Goal: Task Accomplishment & Management: Use online tool/utility

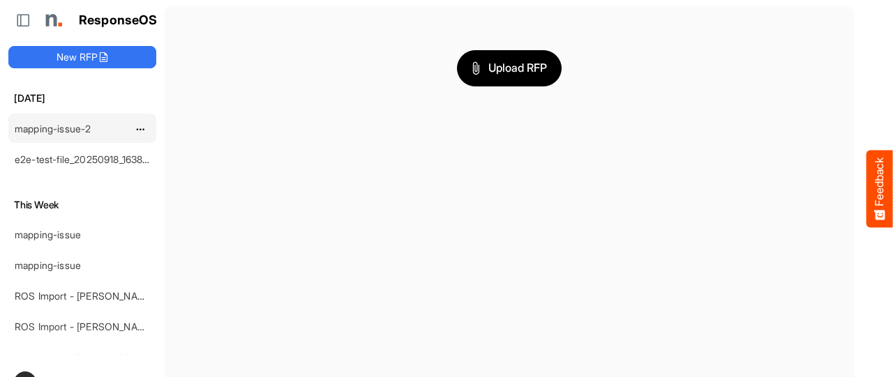
click at [56, 128] on link "mapping-issue-2" at bounding box center [53, 129] width 76 height 12
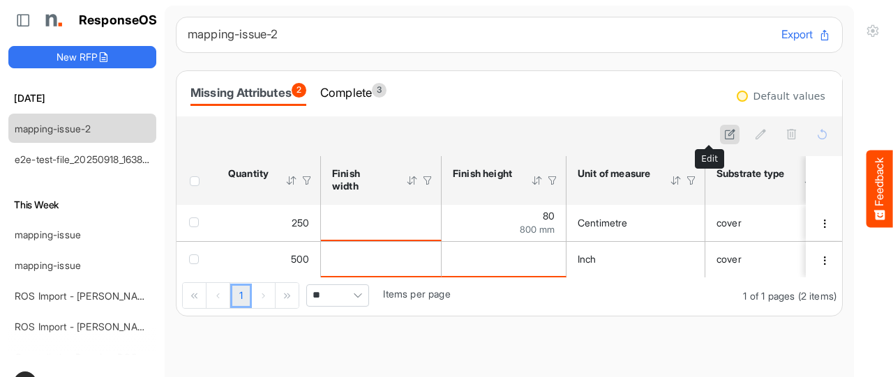
click at [724, 136] on icon at bounding box center [730, 134] width 12 height 12
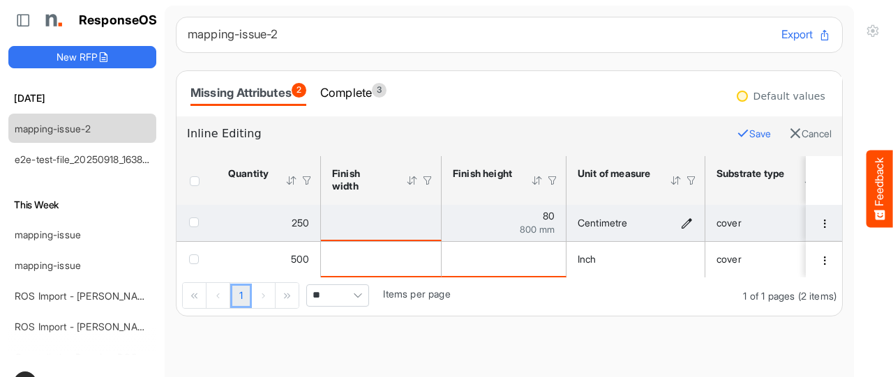
click at [687, 224] on icon "Centimetre is template cell Column Header httpsnorthellcomontologiesmapping-rul…" at bounding box center [687, 223] width 12 height 12
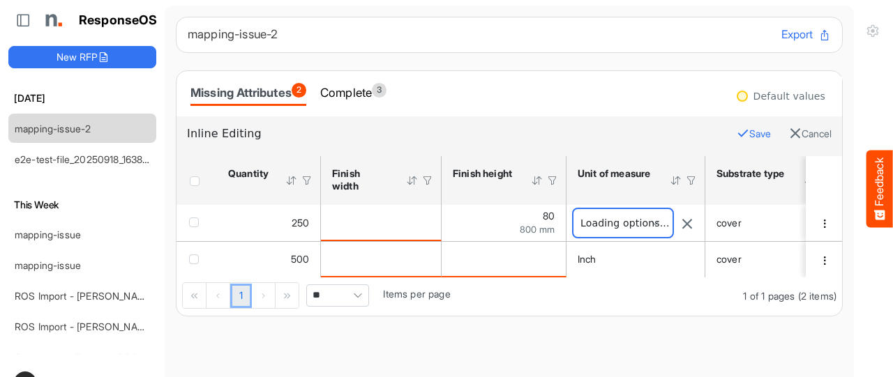
click at [632, 225] on span "**********" at bounding box center [622, 223] width 99 height 28
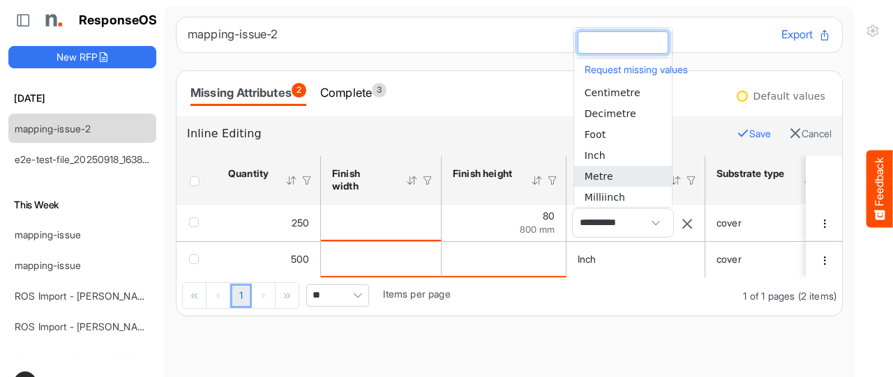
click at [613, 177] on li "Metre" at bounding box center [623, 176] width 98 height 21
type input "*****"
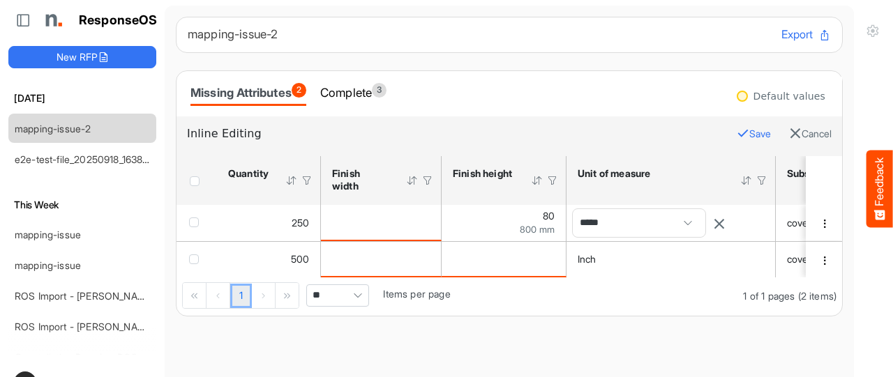
click at [737, 130] on button "Save" at bounding box center [754, 134] width 34 height 18
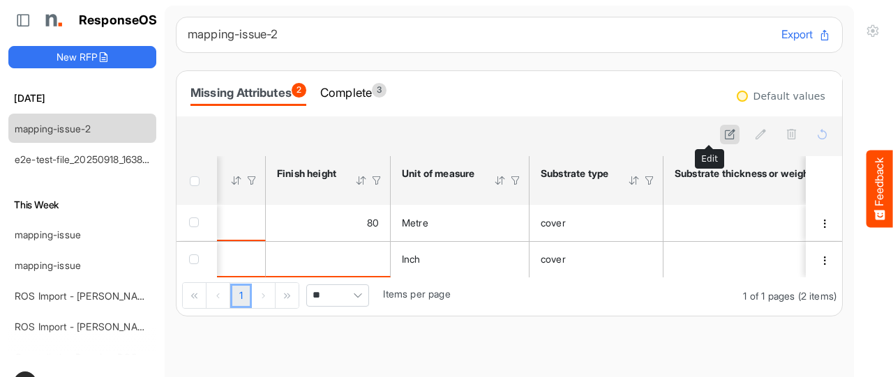
click at [724, 136] on icon at bounding box center [730, 134] width 12 height 12
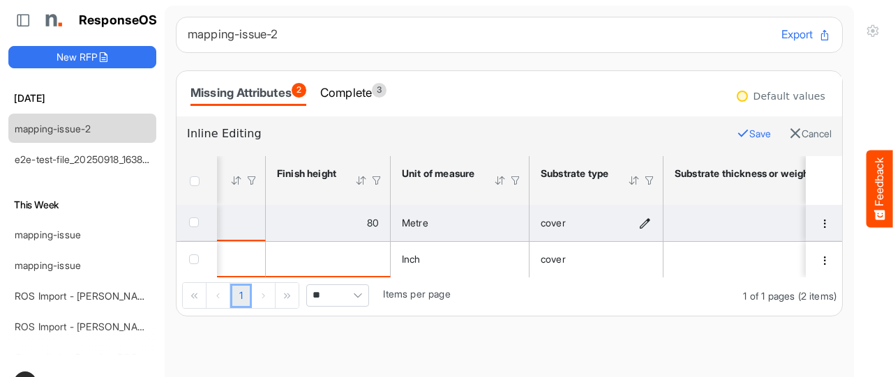
click at [645, 223] on icon "cover is template cell Column Header httpsnorthellcomontologiesmapping-rulesmat…" at bounding box center [645, 223] width 12 height 12
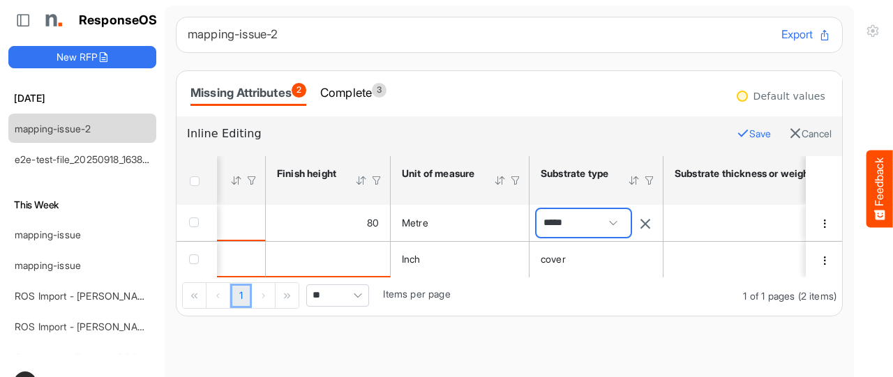
click at [582, 224] on span "*****" at bounding box center [584, 223] width 94 height 28
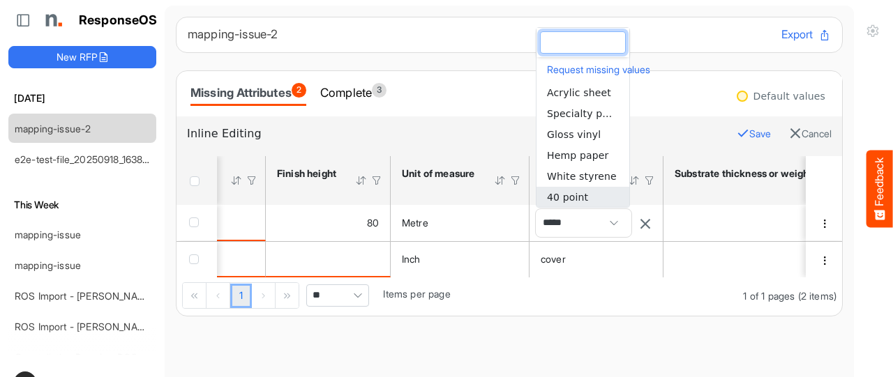
click at [576, 195] on span "40 point" at bounding box center [567, 197] width 41 height 11
type input "********"
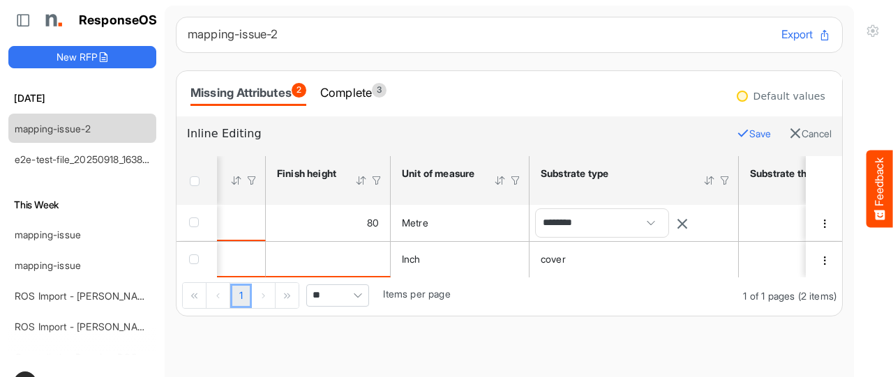
click at [737, 138] on icon "button" at bounding box center [743, 133] width 13 height 13
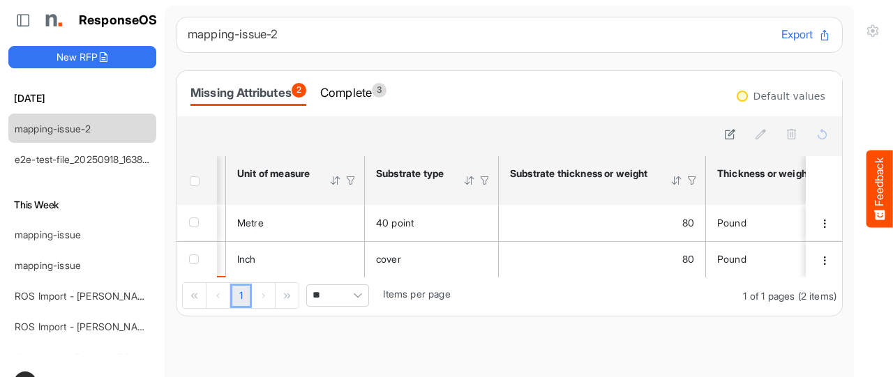
scroll to position [0, 363]
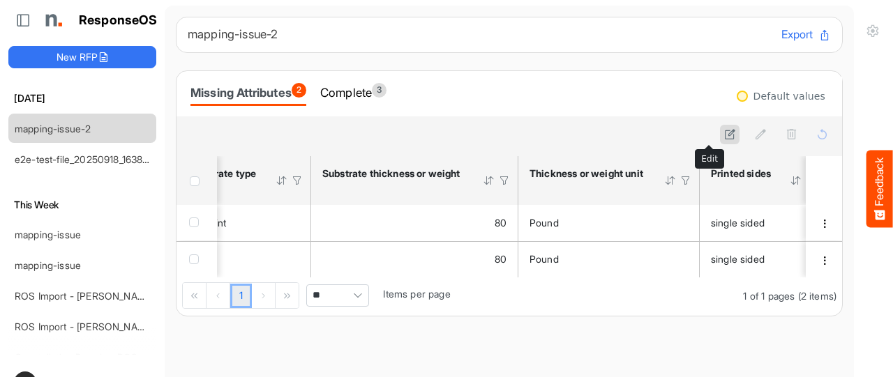
click at [724, 133] on icon at bounding box center [730, 134] width 12 height 12
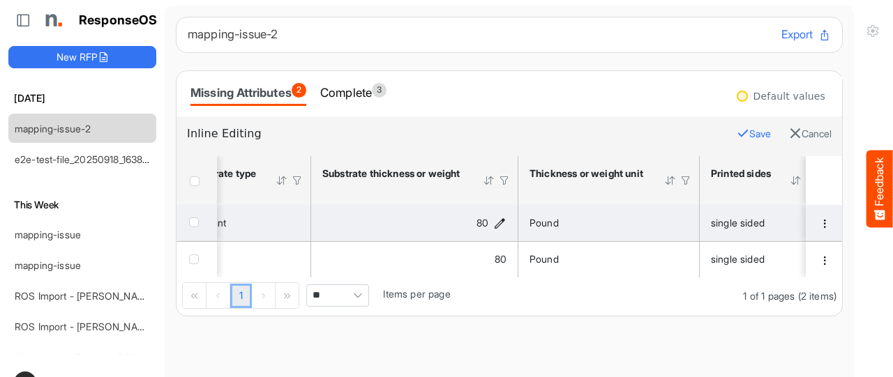
click at [497, 218] on icon "80 is template cell Column Header httpsnorthellcomontologiesmapping-rulesmateri…" at bounding box center [500, 223] width 12 height 12
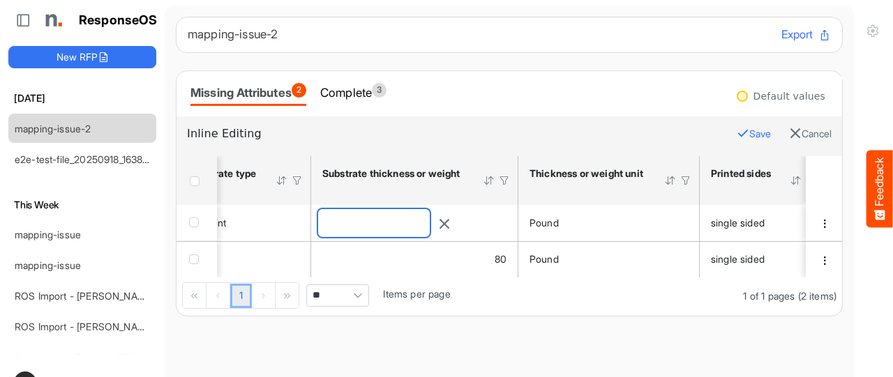
click at [430, 224] on input "**" at bounding box center [374, 223] width 112 height 28
type input "**"
click at [737, 135] on button "Save" at bounding box center [754, 134] width 34 height 18
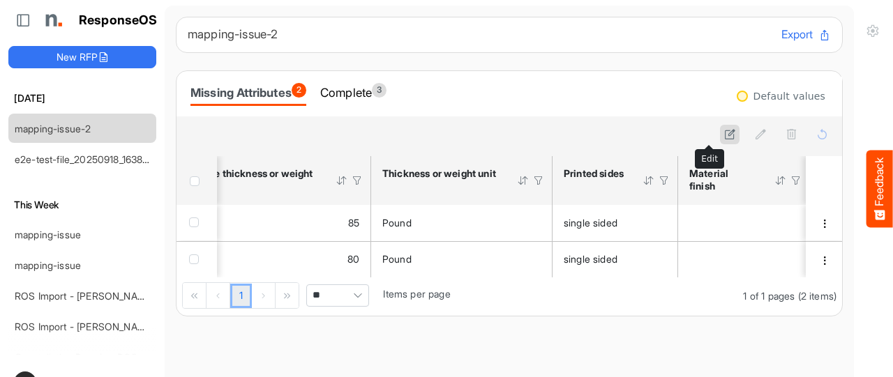
click at [724, 132] on icon at bounding box center [730, 134] width 12 height 12
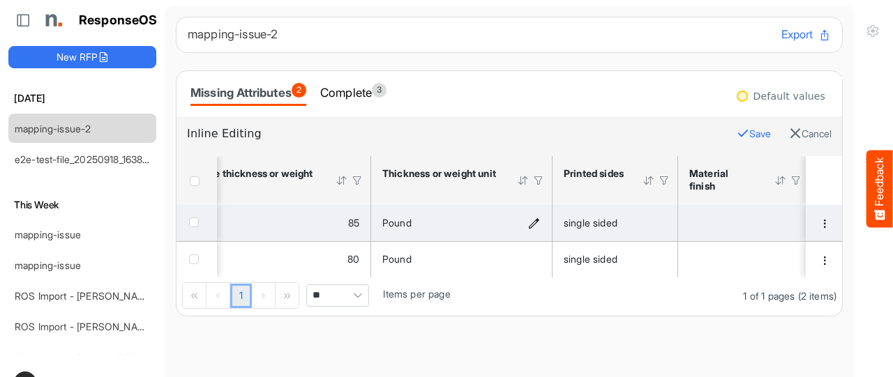
click at [532, 225] on icon "Pound is template cell Column Header httpsnorthellcomontologiesmapping-rulesmat…" at bounding box center [534, 223] width 12 height 12
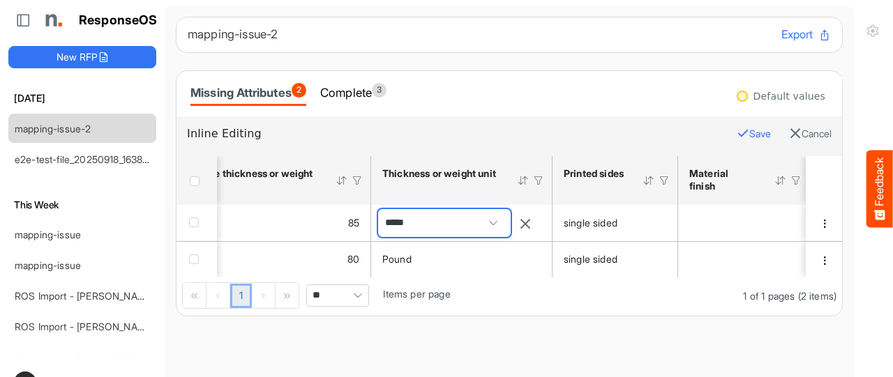
click at [448, 227] on span "*****" at bounding box center [444, 223] width 133 height 28
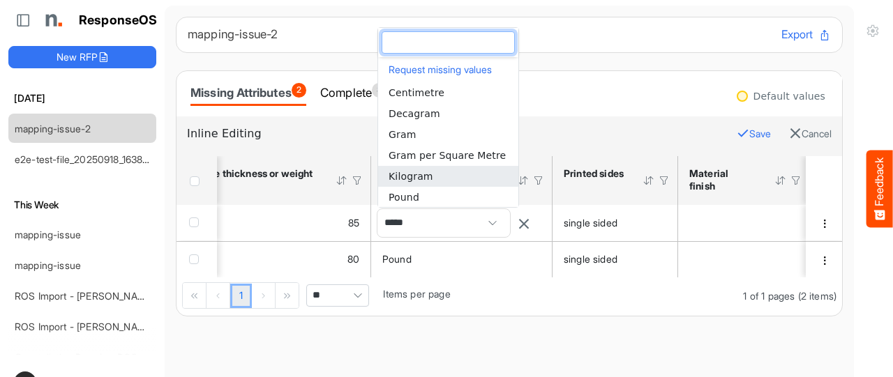
click at [419, 178] on span "Kilogram" at bounding box center [411, 176] width 45 height 11
type input "********"
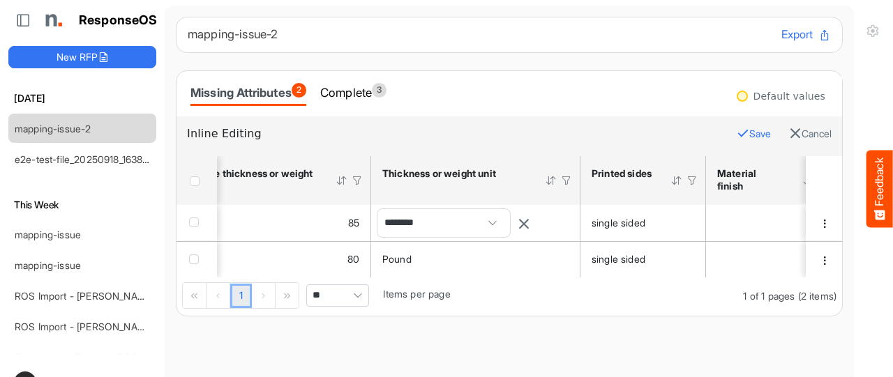
click at [737, 128] on button "Save" at bounding box center [754, 134] width 34 height 18
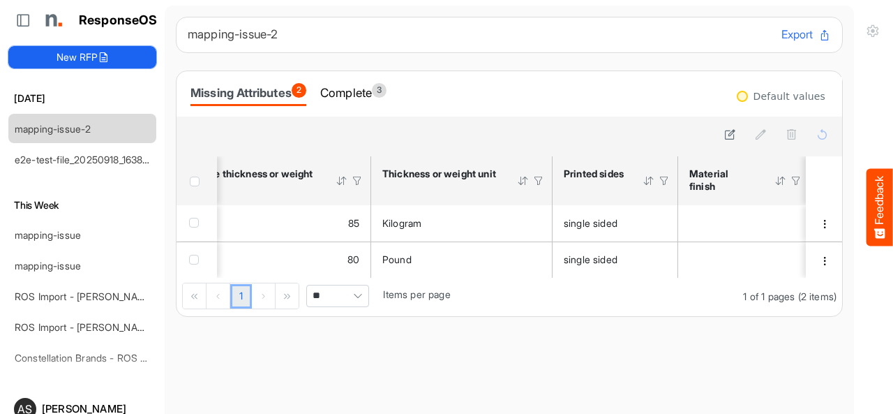
click at [82, 63] on button "New RFP" at bounding box center [82, 57] width 148 height 22
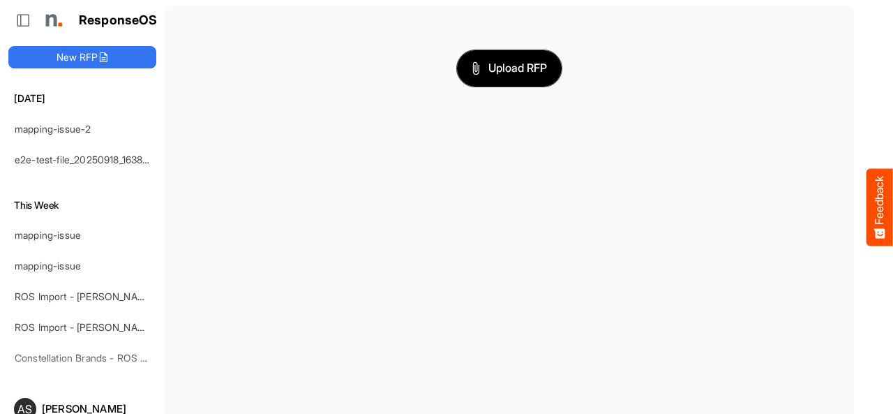
click at [487, 66] on span "Upload RFP" at bounding box center [509, 68] width 75 height 18
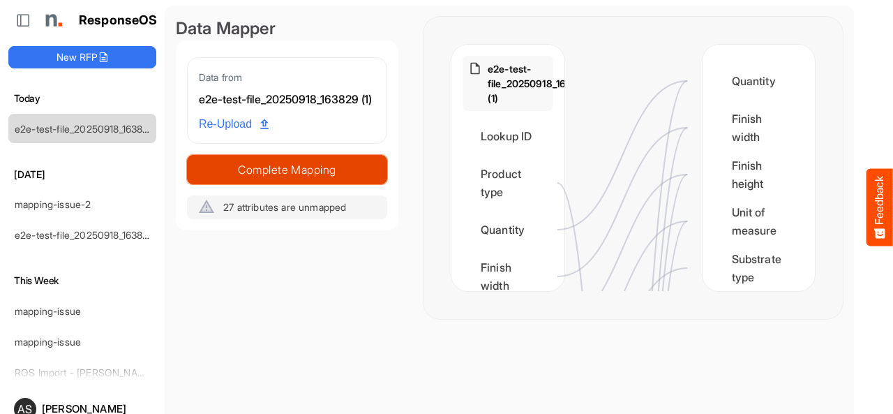
click at [315, 179] on span "Complete Mapping" at bounding box center [287, 170] width 199 height 20
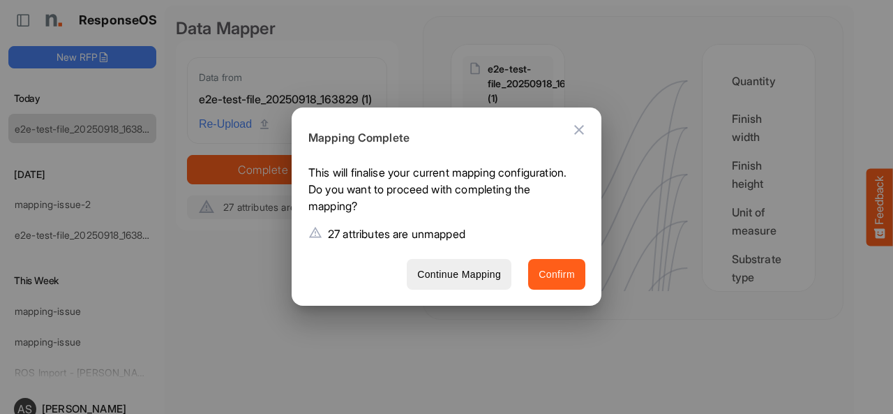
click at [544, 273] on span "Confirm" at bounding box center [557, 274] width 36 height 17
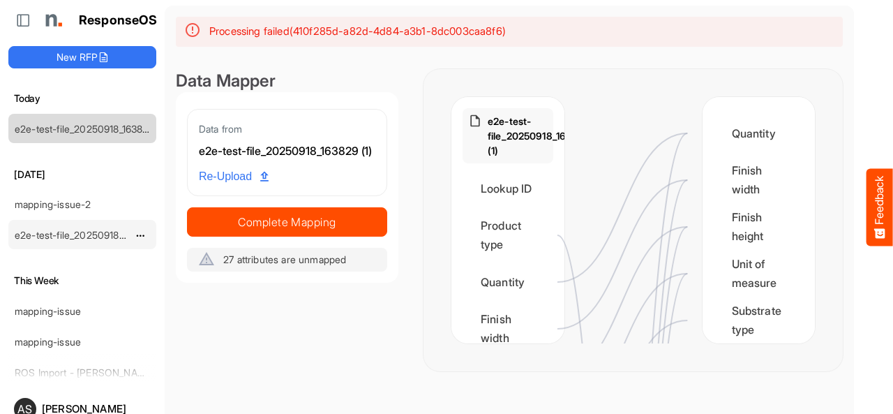
click at [54, 231] on link "e2e-test-file_20250918_163829 (1)" at bounding box center [90, 235] width 151 height 12
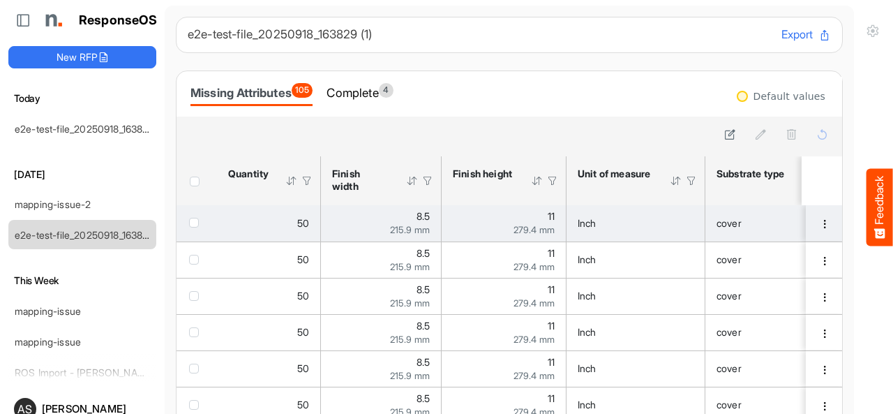
click at [197, 220] on span "checkbox" at bounding box center [194, 223] width 10 height 10
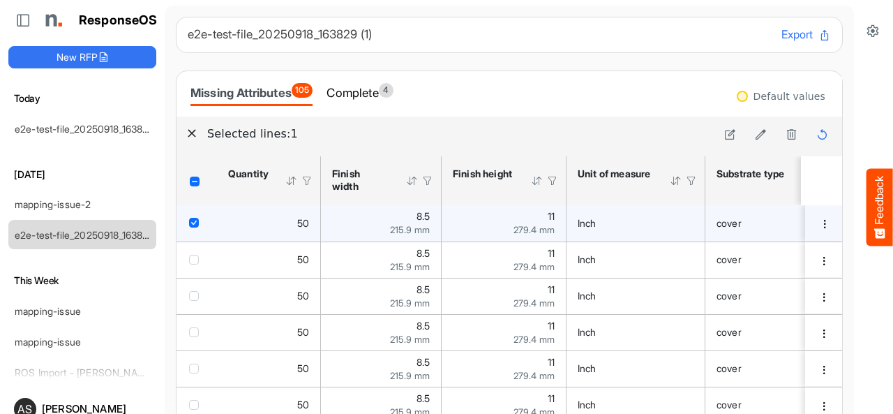
click at [192, 224] on span "checkbox" at bounding box center [194, 223] width 10 height 10
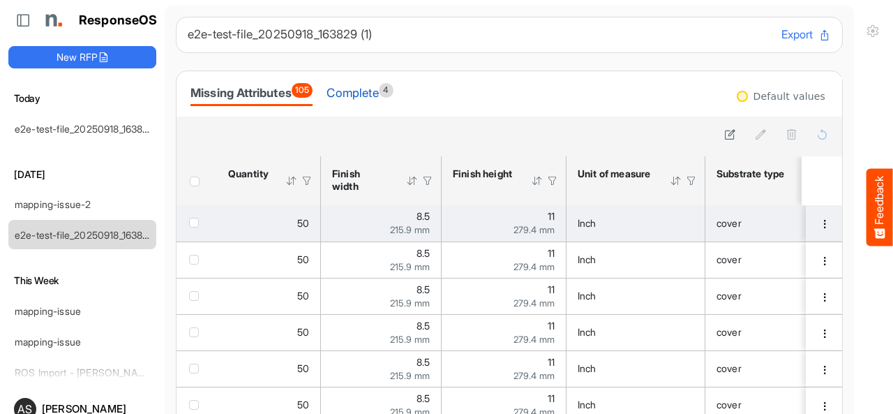
click at [359, 93] on div "Complete 4" at bounding box center [360, 93] width 66 height 20
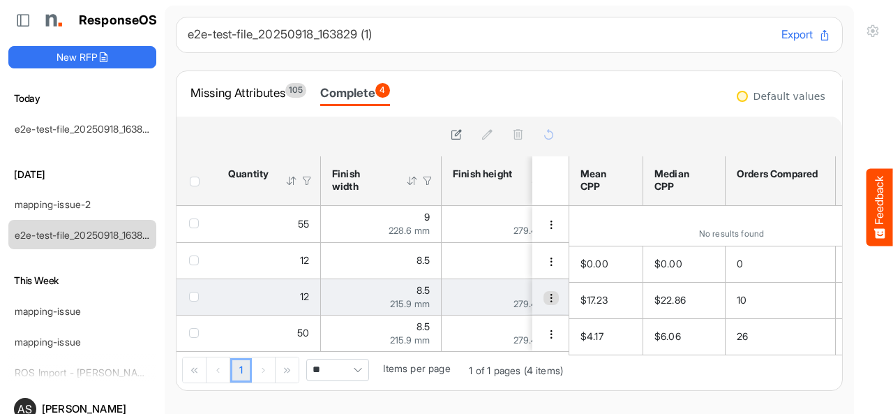
click at [546, 299] on span "dropdownbutton" at bounding box center [551, 298] width 10 height 10
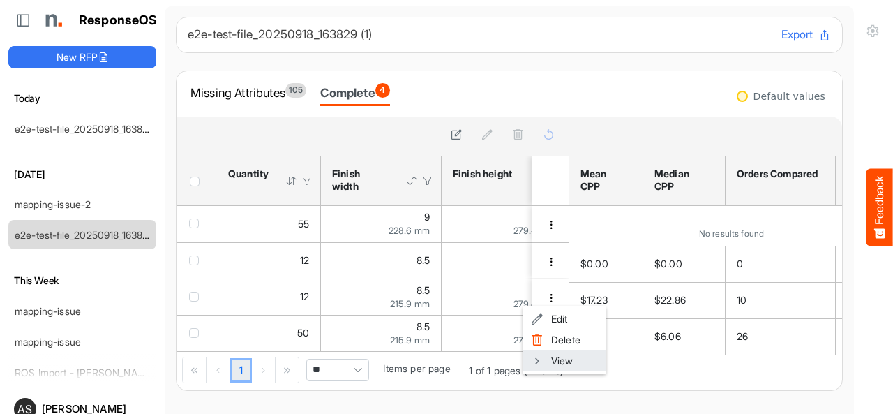
click at [544, 358] on li "View" at bounding box center [565, 360] width 84 height 21
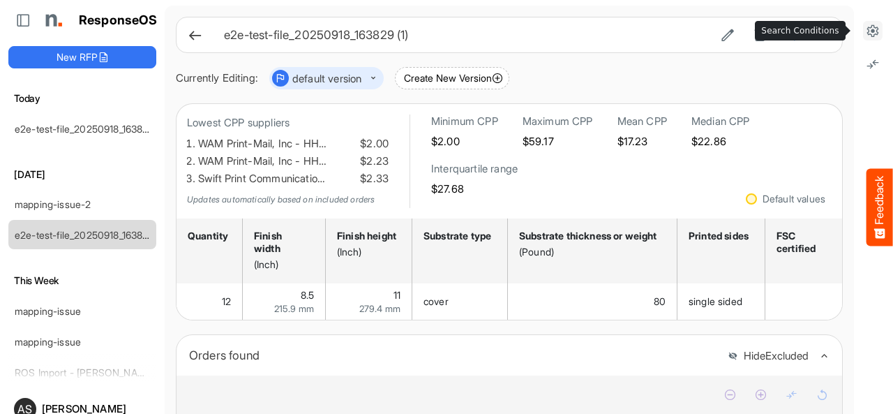
click at [866, 29] on icon at bounding box center [873, 31] width 14 height 14
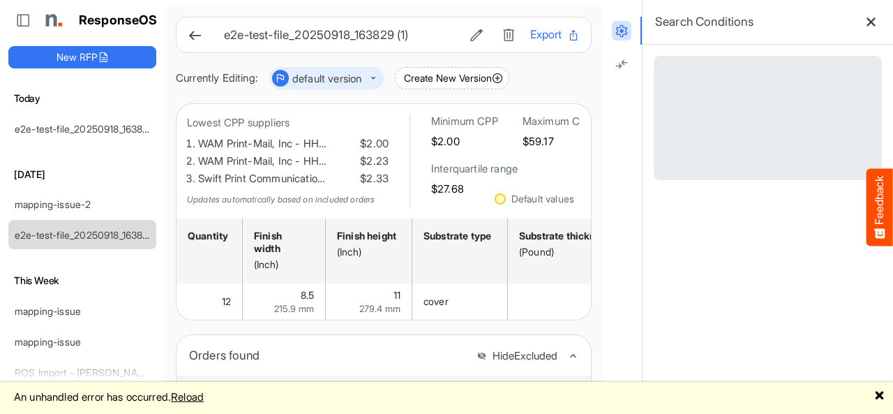
click at [187, 398] on link "Reload" at bounding box center [187, 396] width 33 height 13
click at [200, 398] on link "Reload" at bounding box center [187, 396] width 33 height 13
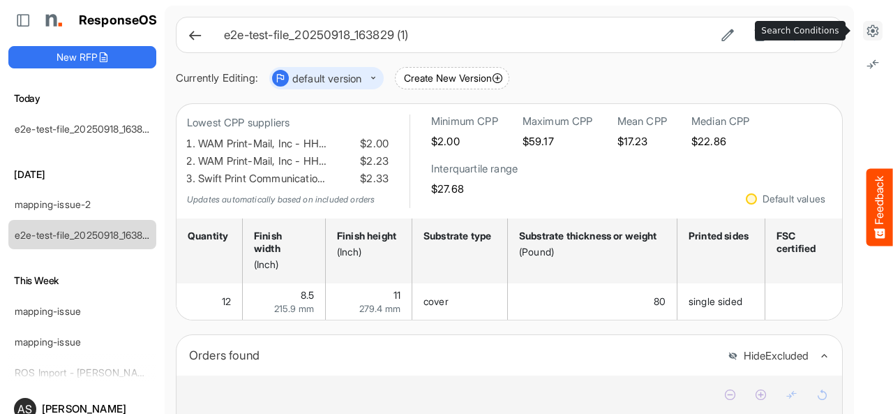
click at [866, 24] on icon at bounding box center [873, 31] width 14 height 14
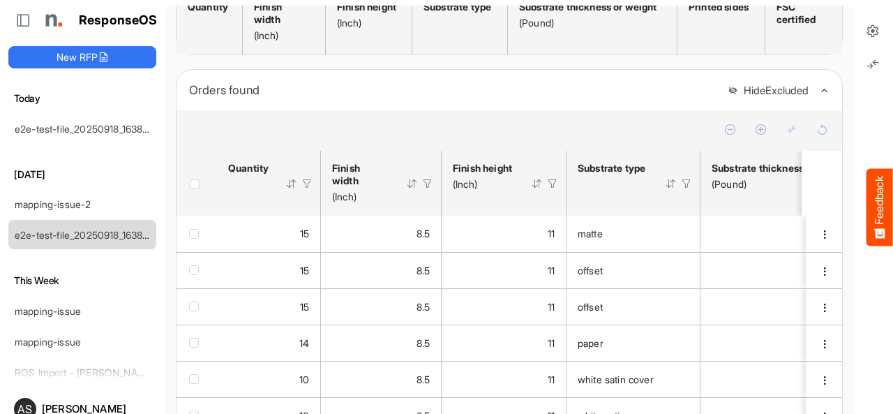
scroll to position [279, 0]
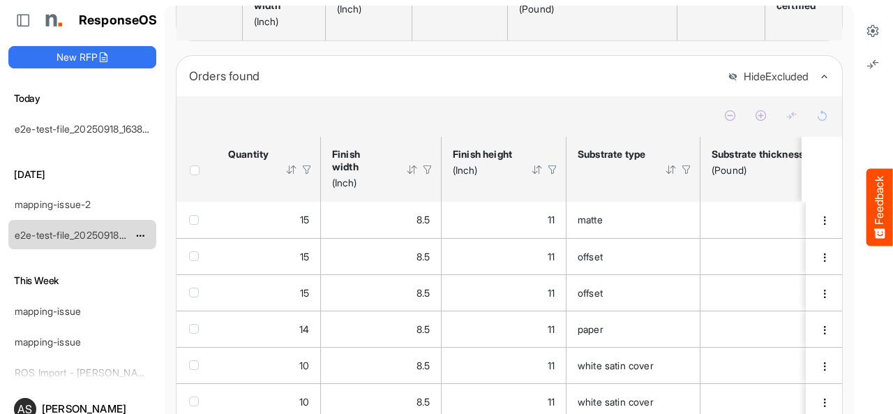
click at [103, 234] on link "e2e-test-file_20250918_163829 (1)" at bounding box center [90, 235] width 151 height 12
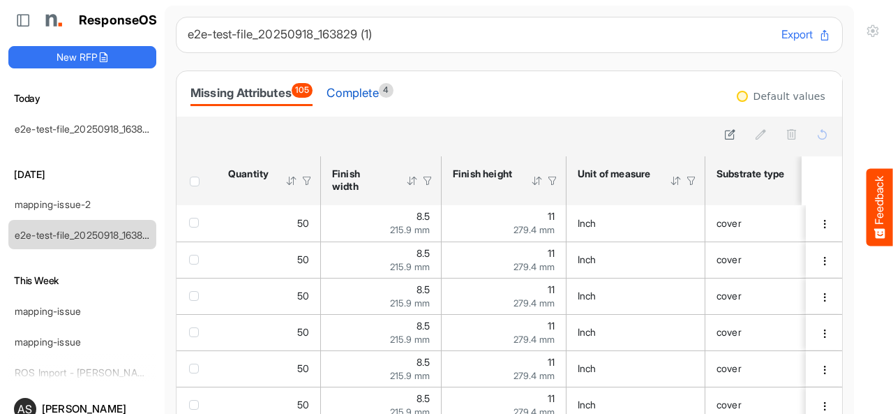
click at [363, 98] on div "Complete 4" at bounding box center [360, 93] width 66 height 20
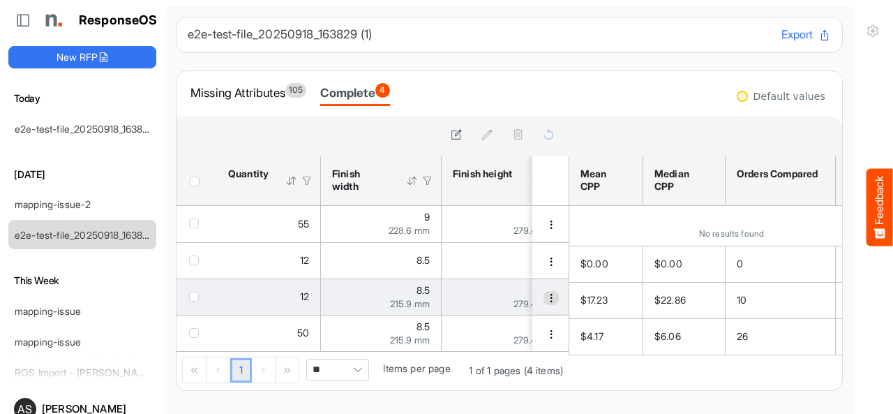
click at [546, 299] on span "dropdownbutton" at bounding box center [551, 298] width 10 height 10
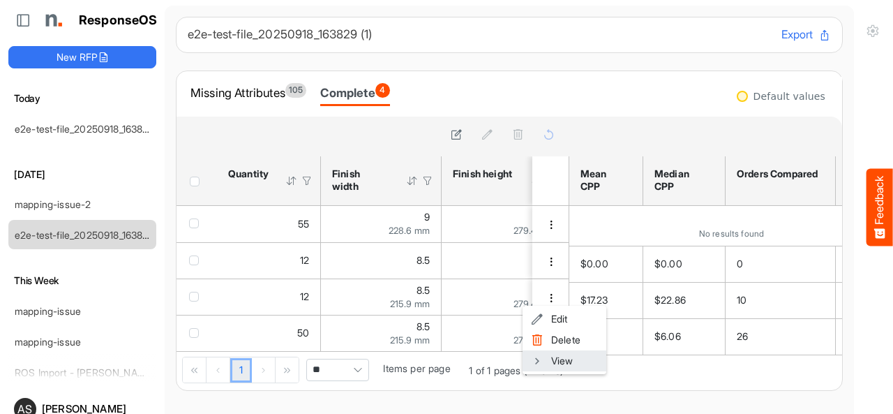
click at [548, 361] on li "View" at bounding box center [565, 360] width 84 height 21
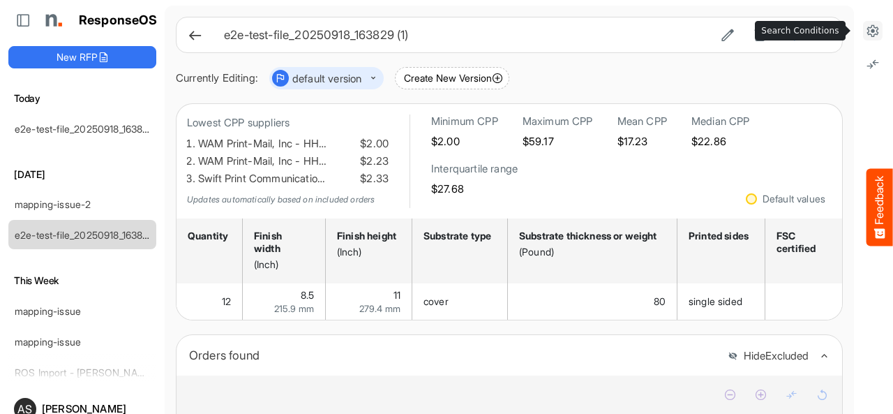
click at [866, 35] on icon at bounding box center [873, 31] width 14 height 14
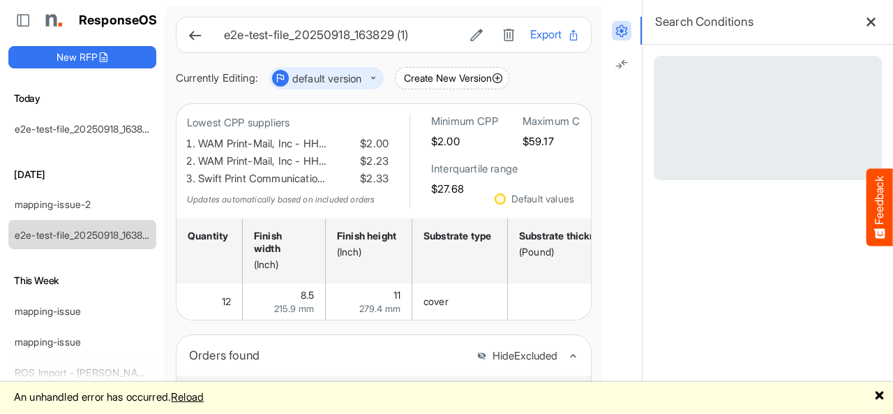
click at [204, 398] on link "Reload" at bounding box center [187, 396] width 33 height 13
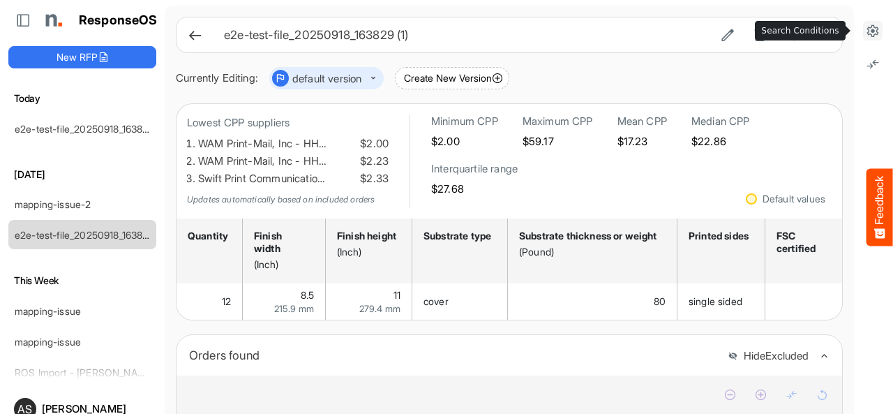
click at [866, 33] on icon at bounding box center [873, 31] width 14 height 14
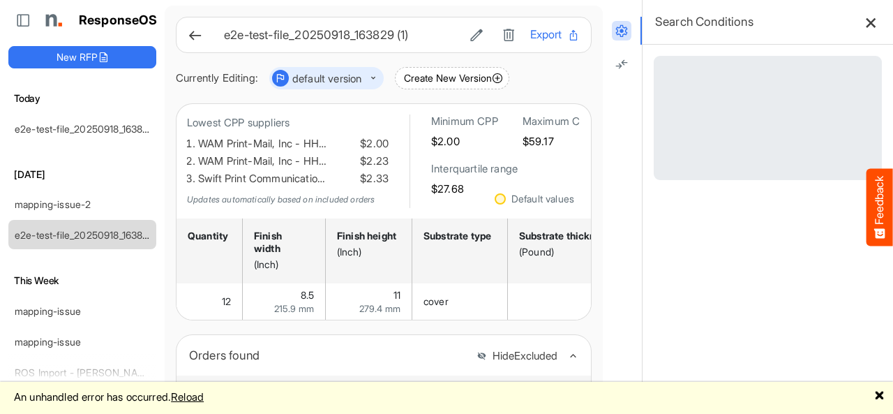
click at [865, 17] on icon at bounding box center [871, 22] width 12 height 12
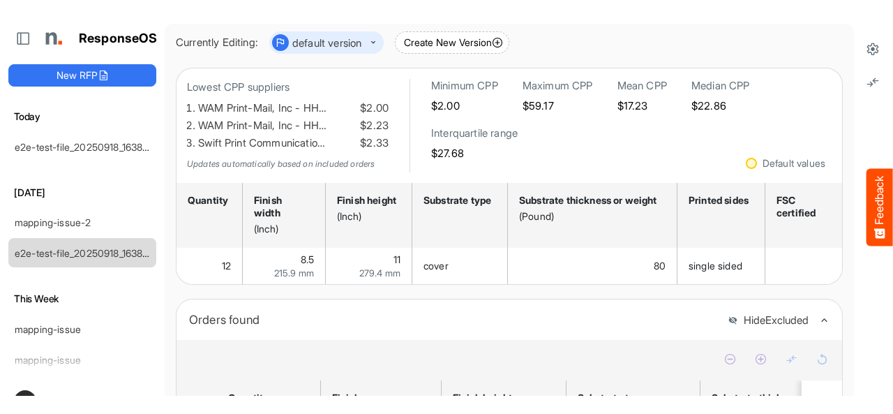
scroll to position [70, 0]
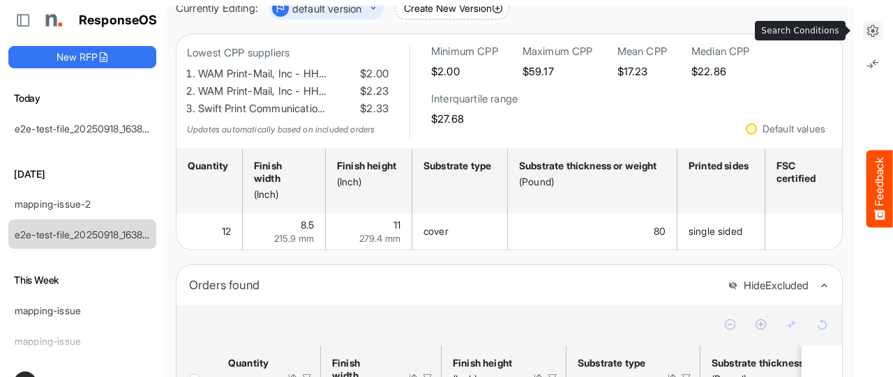
click at [866, 30] on icon at bounding box center [873, 31] width 14 height 14
